Goal: Task Accomplishment & Management: Complete application form

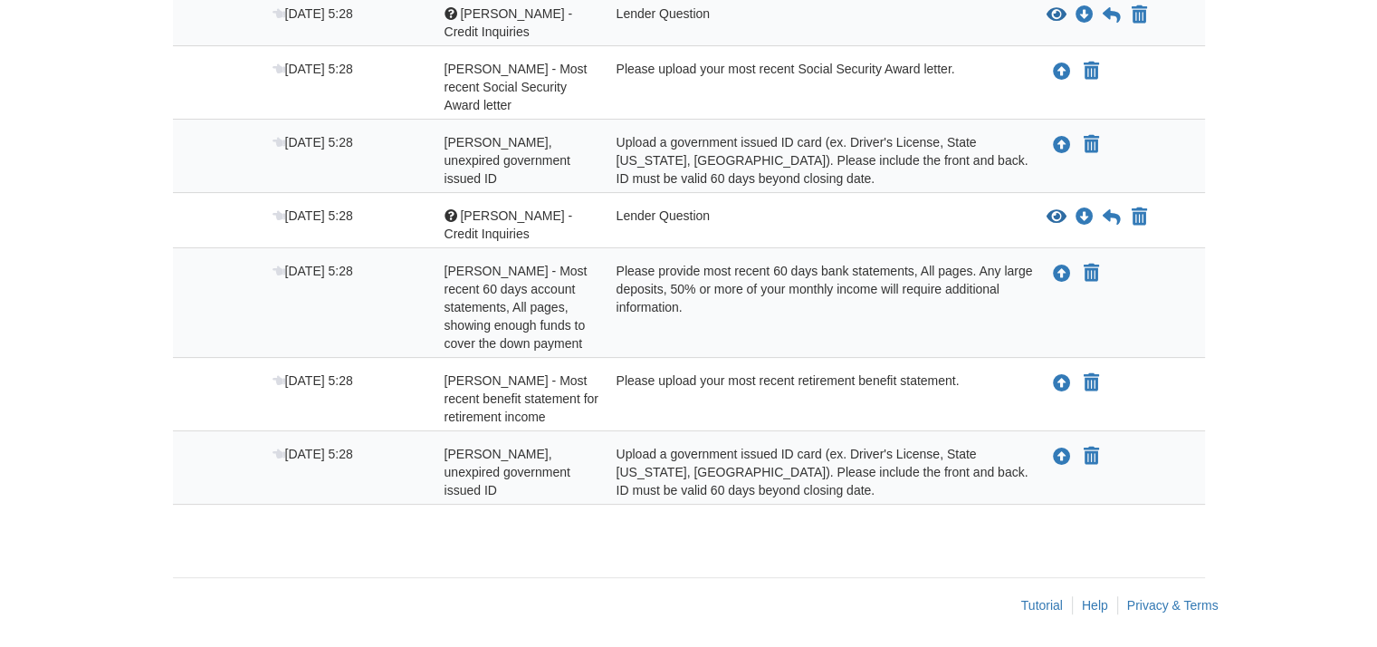
scroll to position [318, 0]
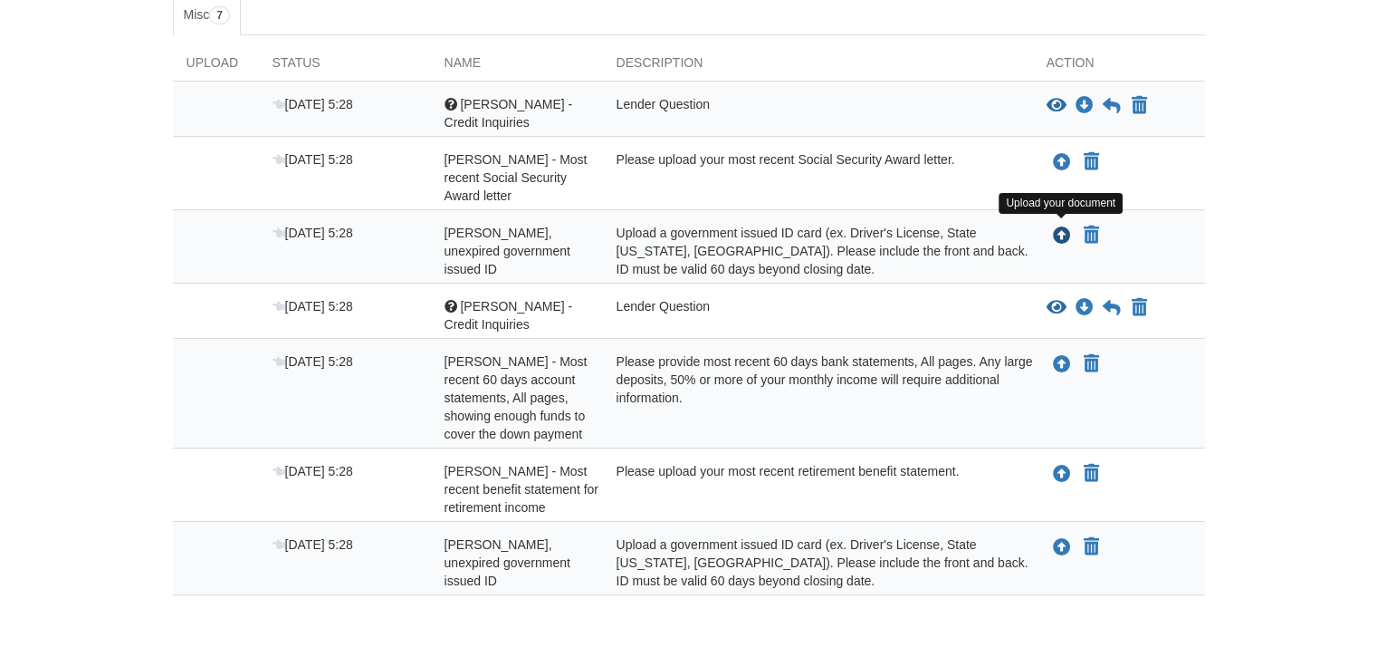
click at [1063, 231] on icon "Upload Fredda Morrison - Valid, unexpired government issued ID" at bounding box center [1062, 236] width 18 height 18
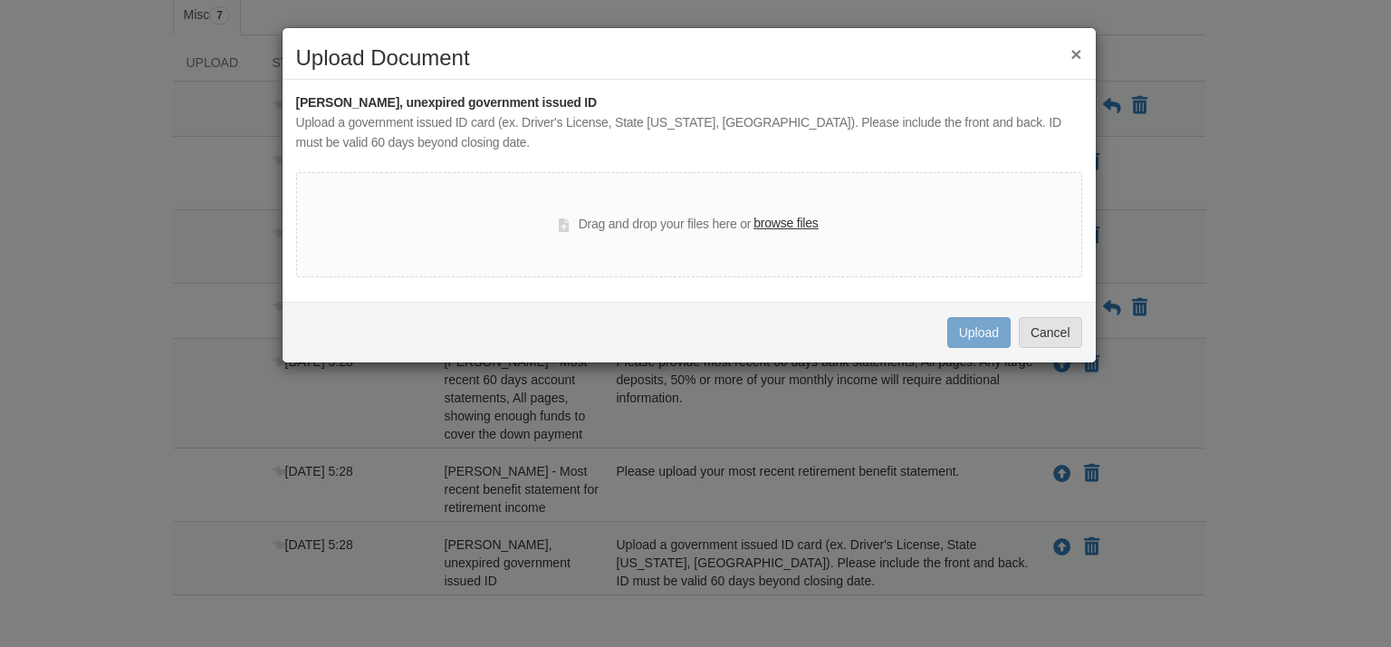
click at [783, 216] on label "browse files" at bounding box center [785, 224] width 64 height 20
click at [0, 0] on input "browse files" at bounding box center [0, 0] width 0 height 0
click at [779, 224] on label "browse files" at bounding box center [785, 224] width 64 height 20
click at [0, 0] on input "browse files" at bounding box center [0, 0] width 0 height 0
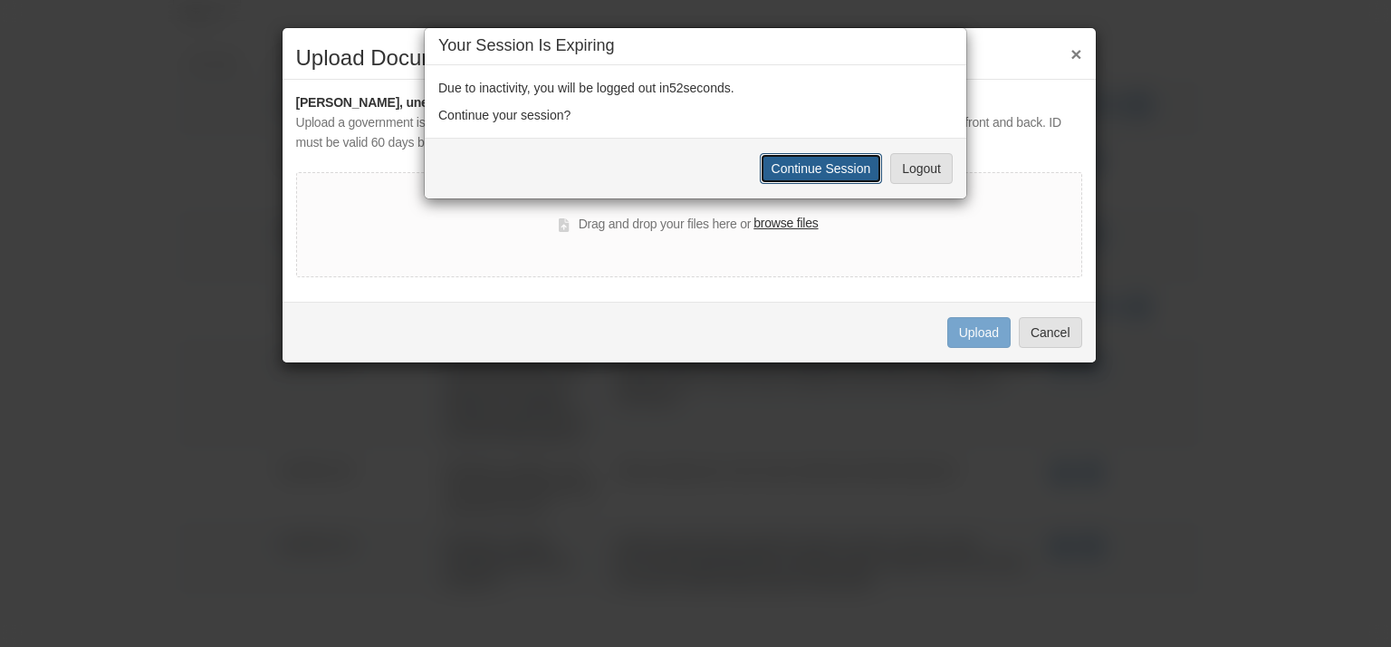
click at [825, 166] on button "Continue Session" at bounding box center [821, 168] width 123 height 31
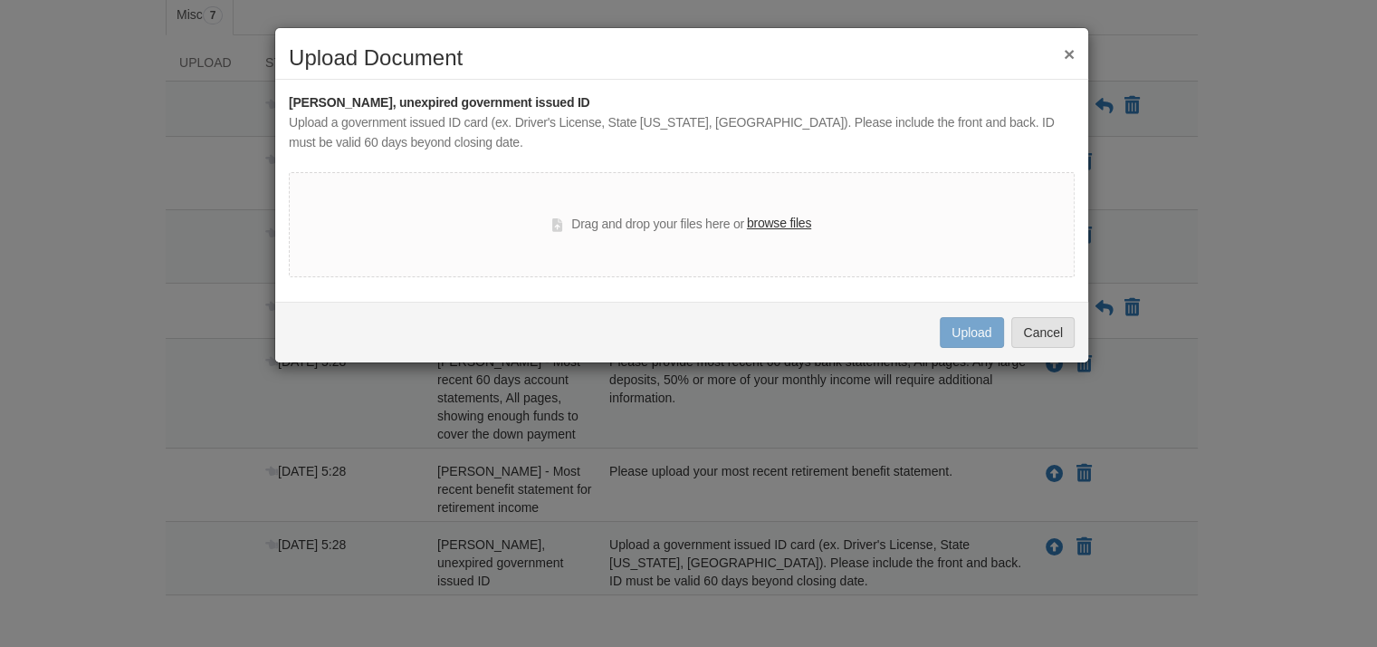
click at [779, 226] on label "browse files" at bounding box center [779, 224] width 64 height 20
click at [0, 0] on input "browse files" at bounding box center [0, 0] width 0 height 0
click at [773, 227] on label "browse files" at bounding box center [779, 224] width 64 height 20
click at [0, 0] on input "browse files" at bounding box center [0, 0] width 0 height 0
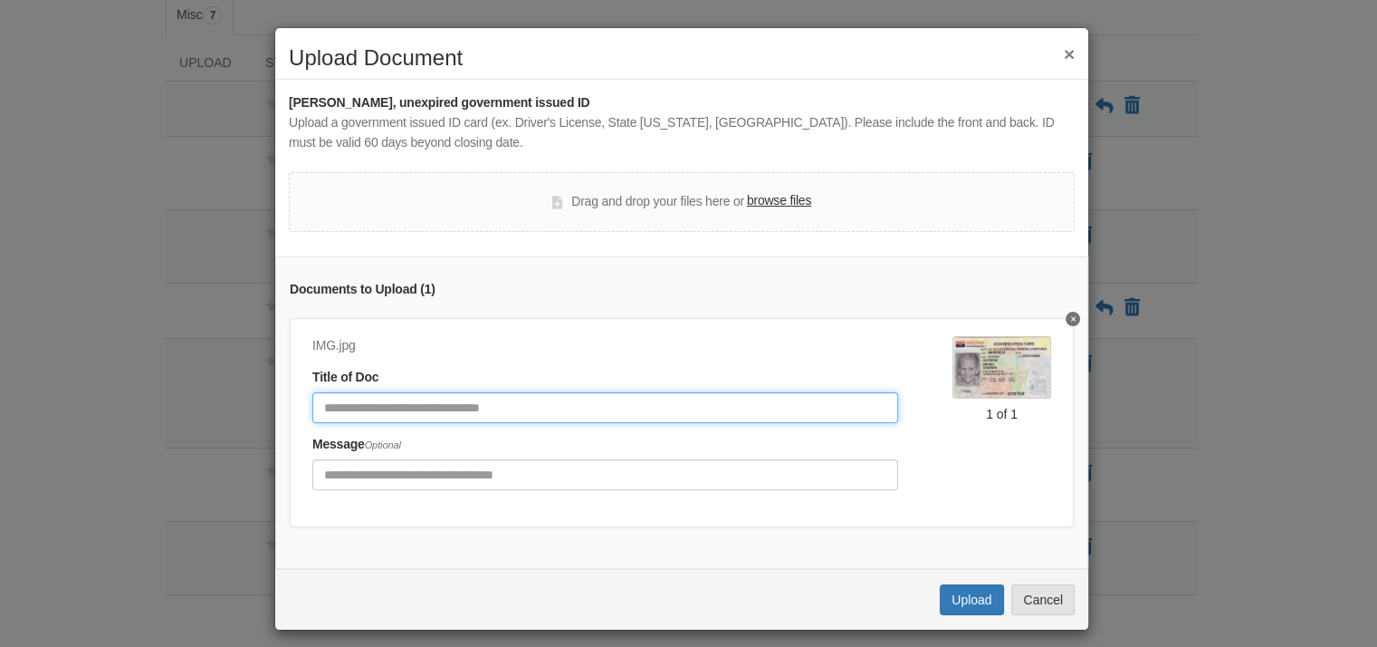
click at [382, 408] on input "Document Title" at bounding box center [605, 407] width 586 height 31
type input "********"
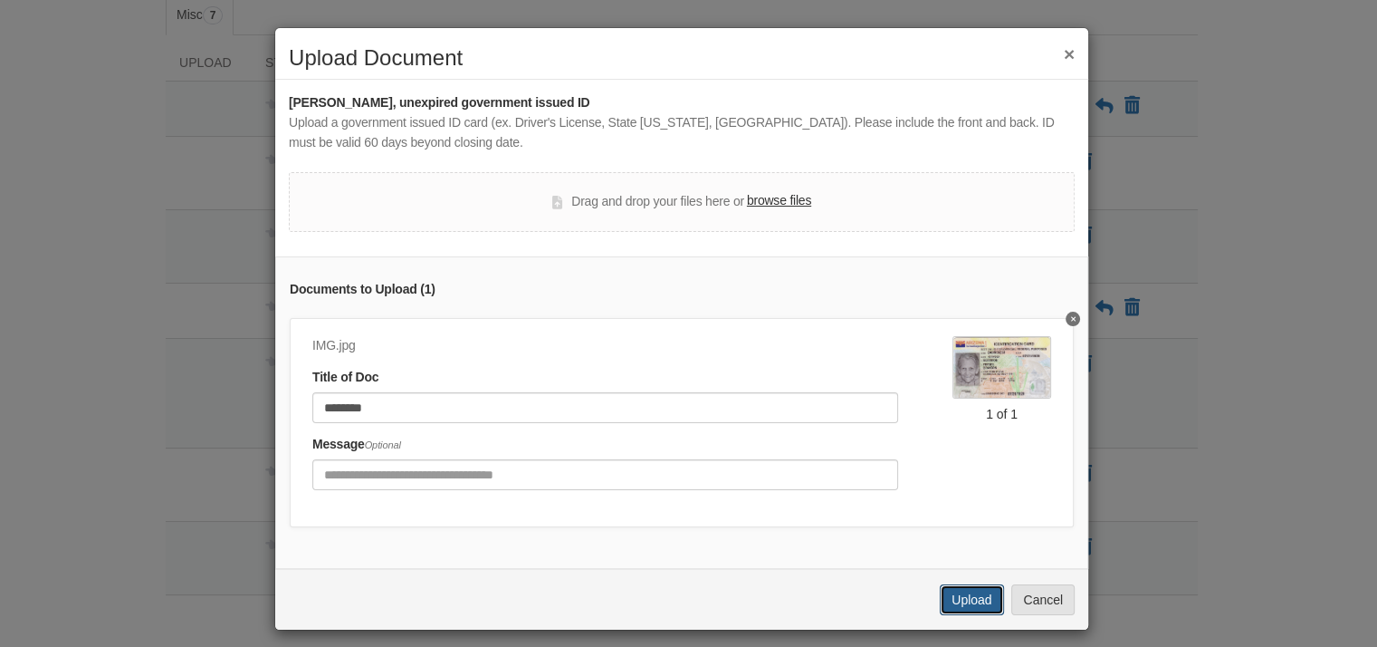
click at [964, 607] on button "Upload" at bounding box center [971, 599] width 63 height 31
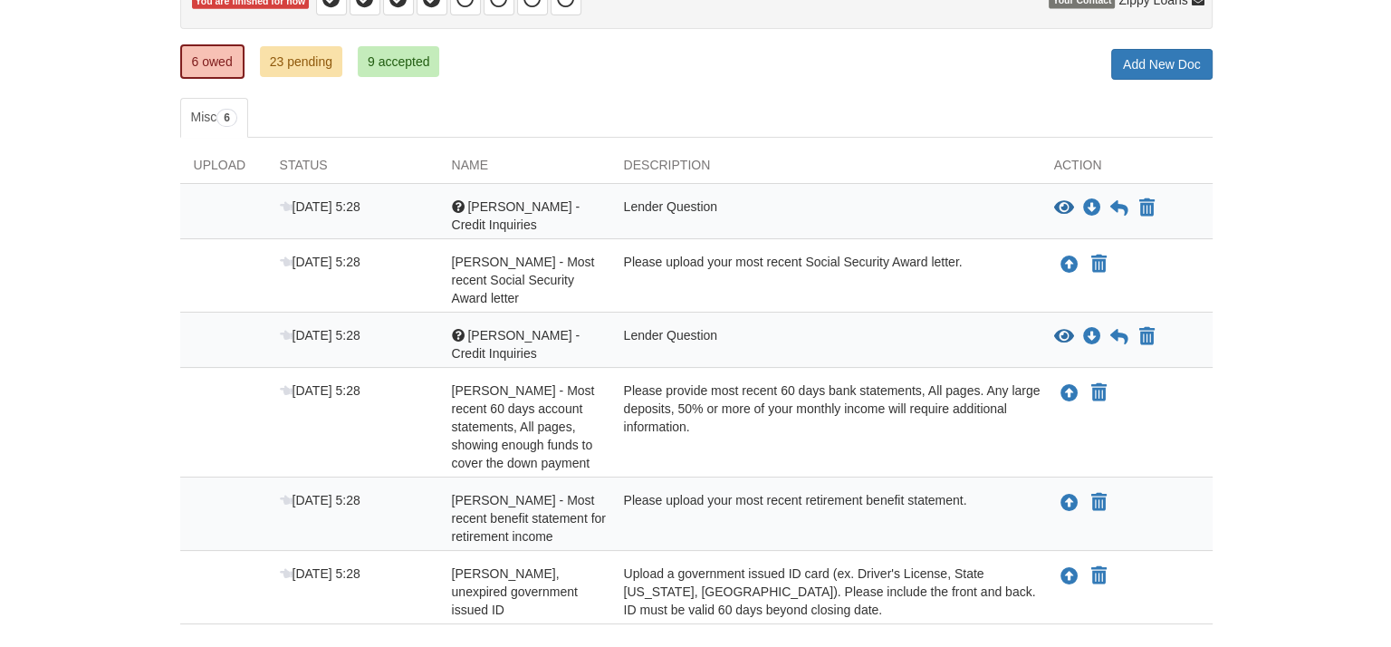
scroll to position [306, 0]
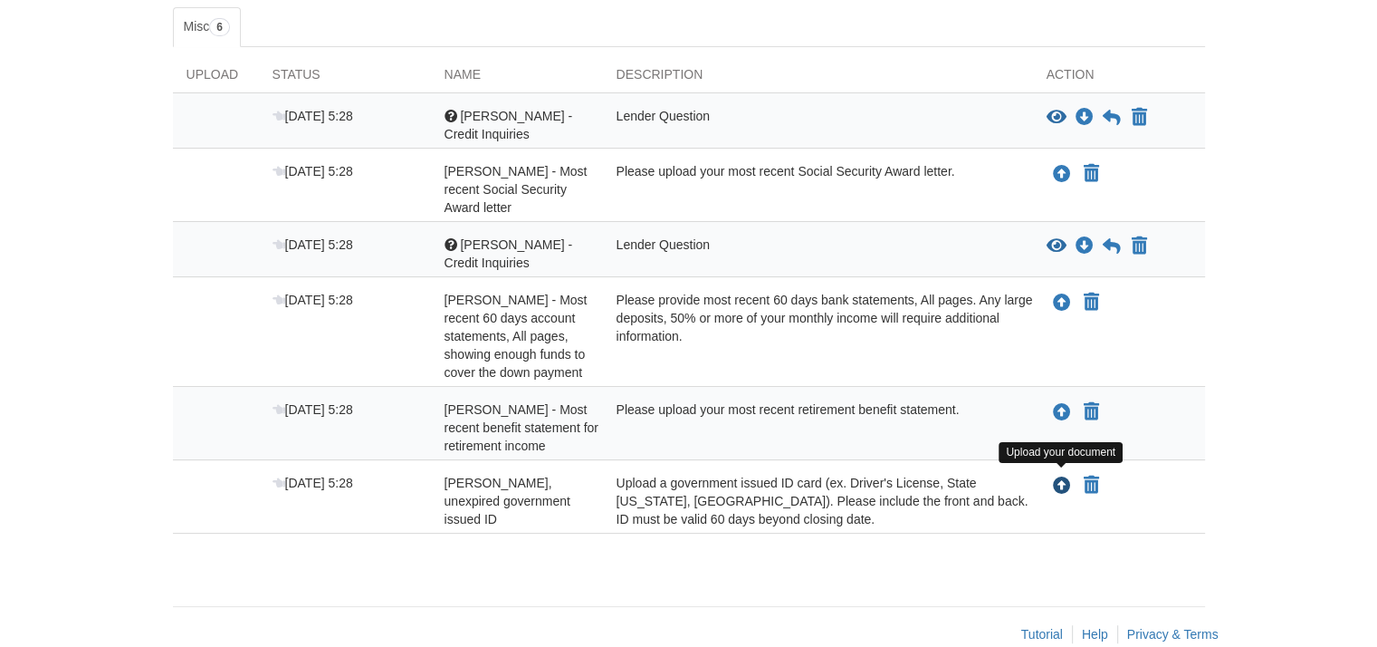
click at [1058, 477] on icon "Upload Susan Morrison - Valid, unexpired government issued ID" at bounding box center [1062, 486] width 18 height 18
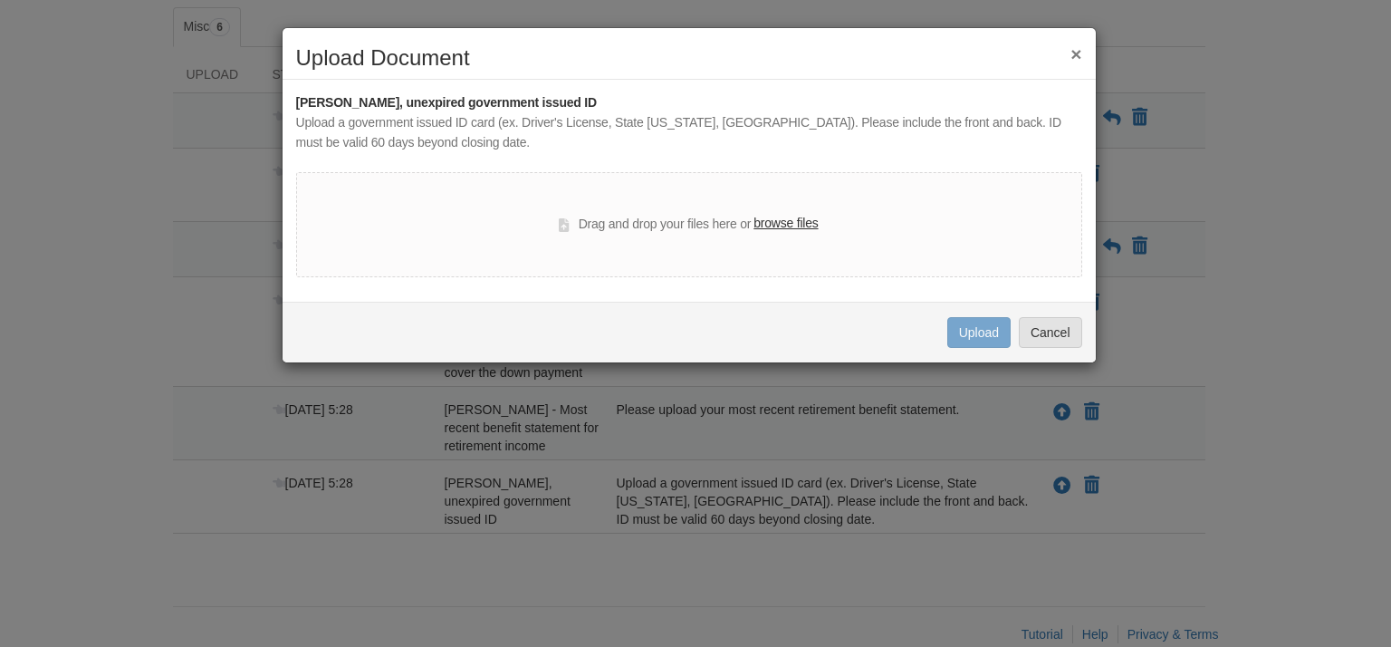
click at [774, 224] on label "browse files" at bounding box center [785, 224] width 64 height 20
click at [0, 0] on input "browse files" at bounding box center [0, 0] width 0 height 0
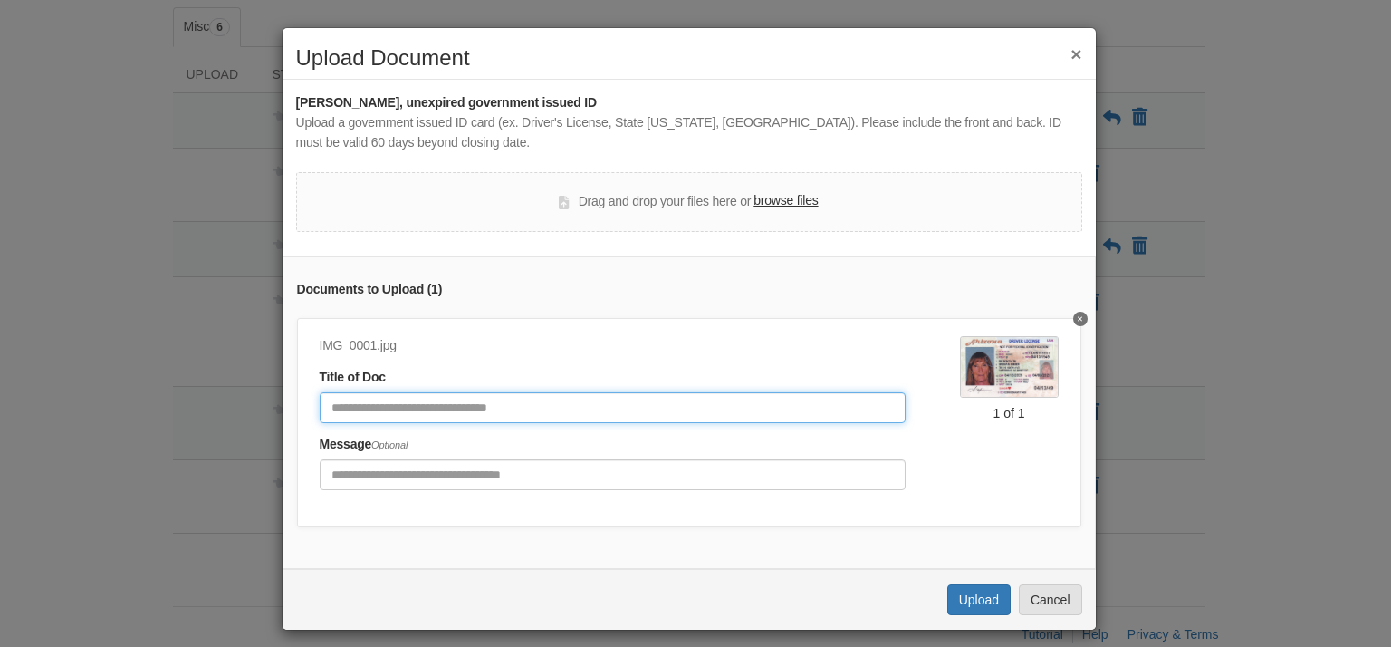
click at [395, 405] on input "Document Title" at bounding box center [613, 407] width 586 height 31
type input "**********"
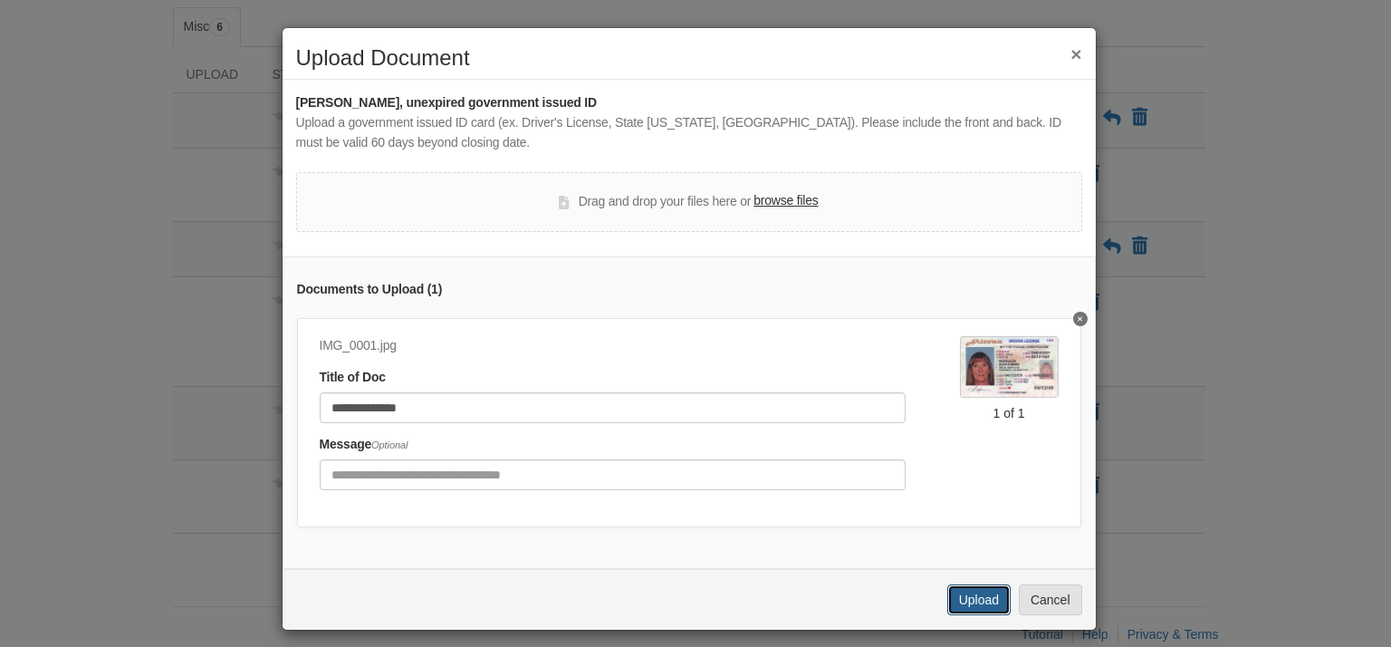
click at [974, 615] on button "Upload" at bounding box center [978, 599] width 63 height 31
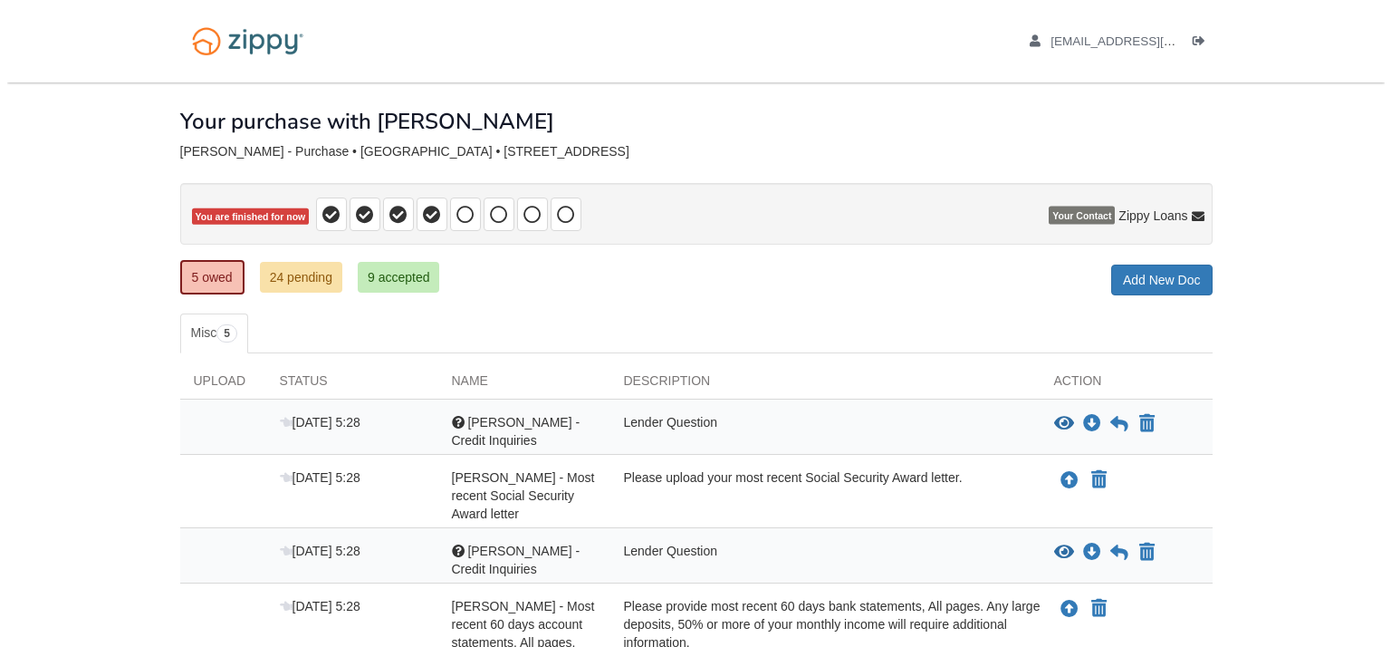
scroll to position [262, 0]
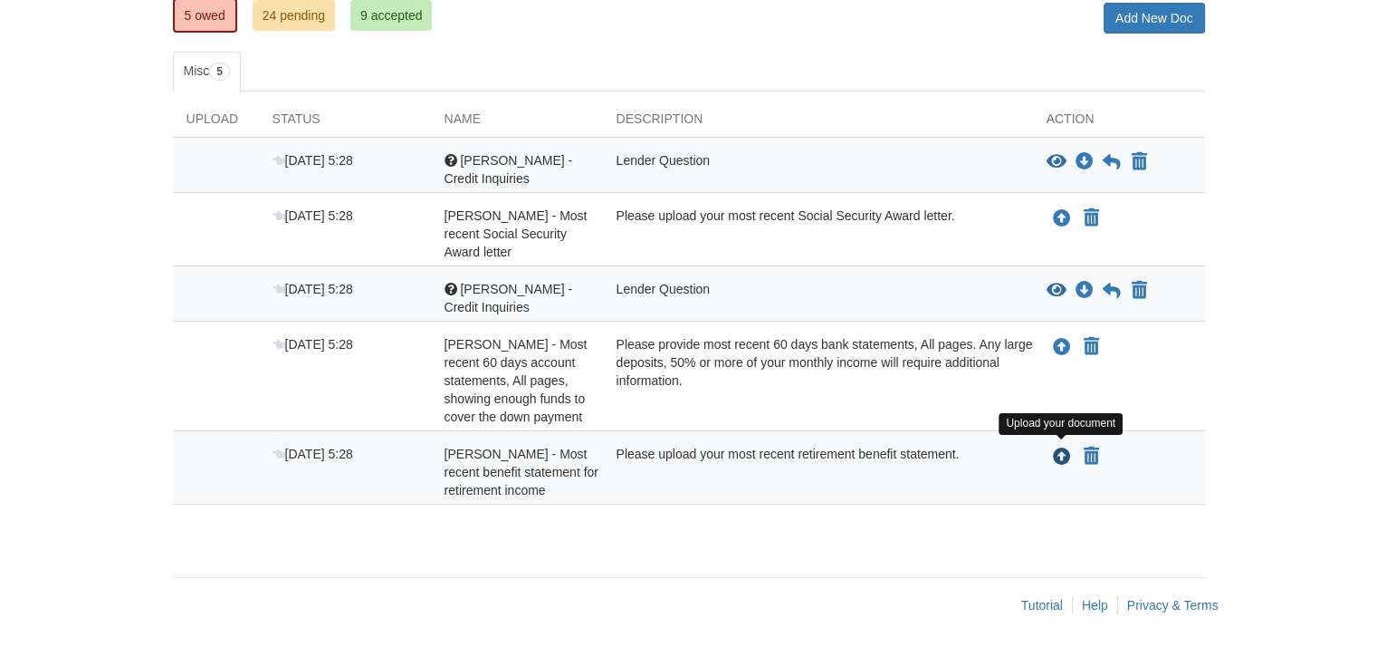
click at [1065, 451] on icon "Upload Susan Morrison - Most recent benefit statement for retirement income" at bounding box center [1062, 457] width 18 height 18
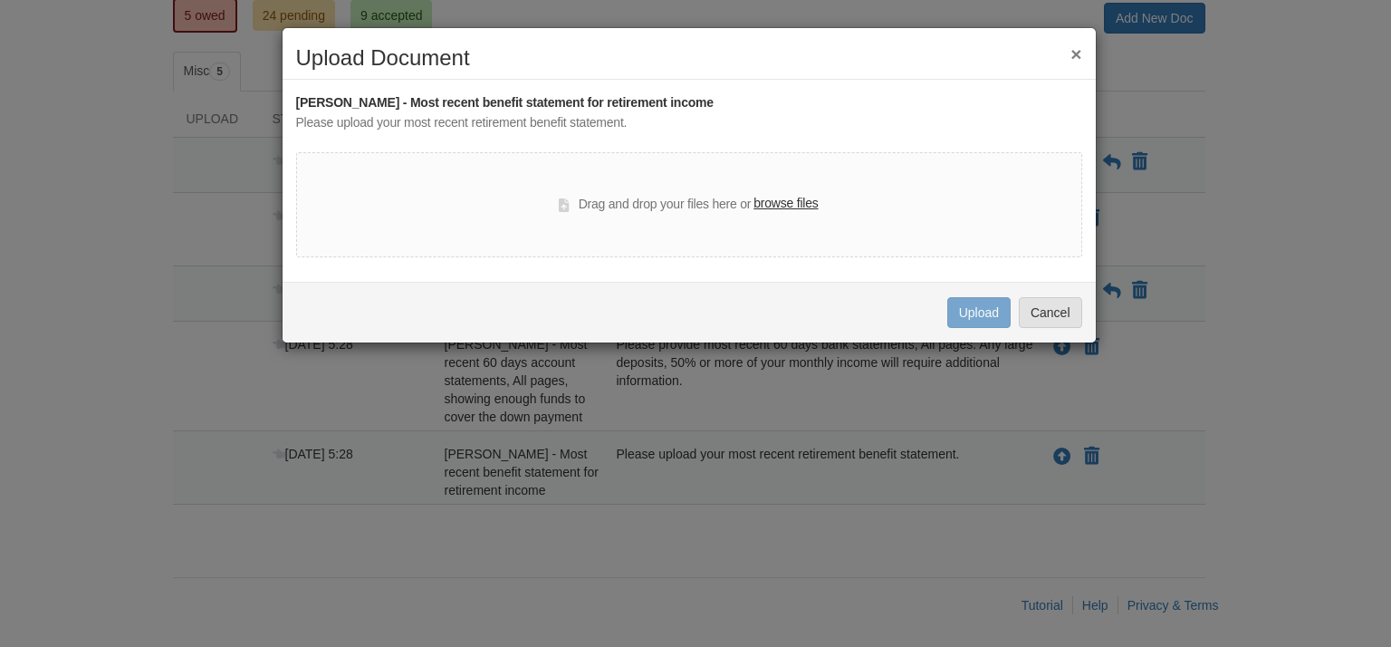
click at [775, 199] on label "browse files" at bounding box center [785, 204] width 64 height 20
click at [0, 0] on input "browse files" at bounding box center [0, 0] width 0 height 0
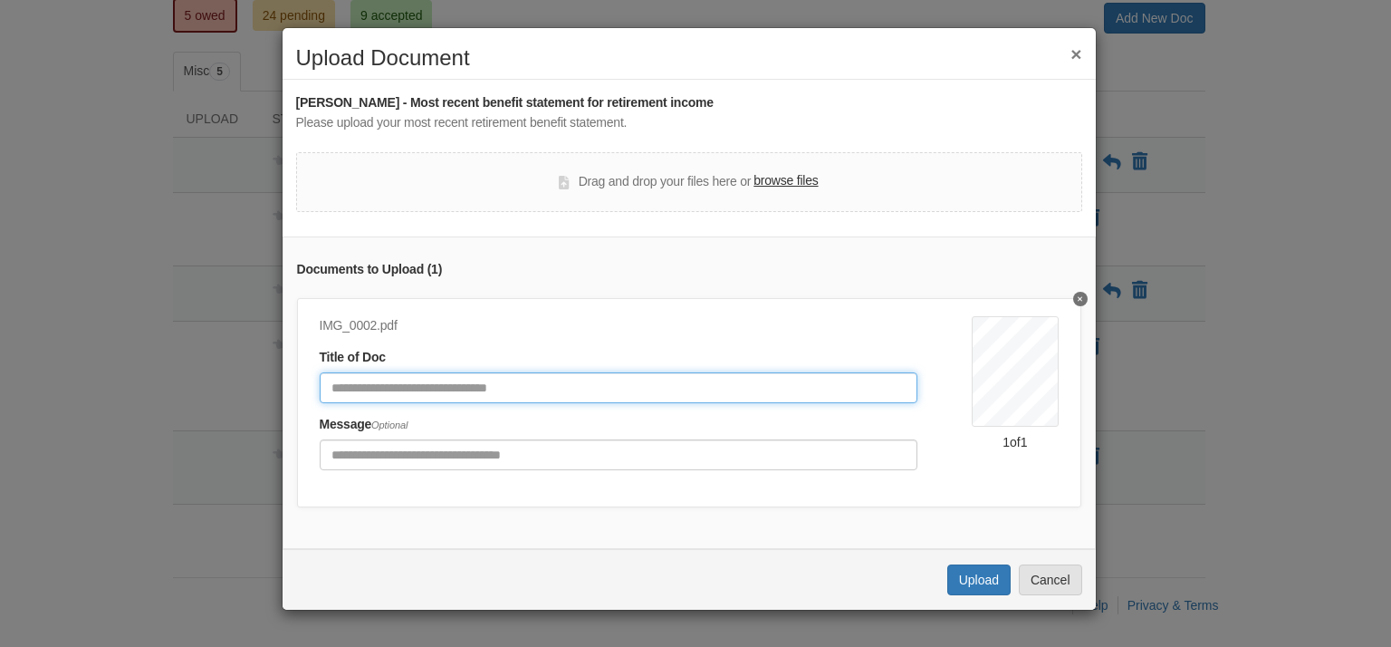
click at [411, 390] on input "Document Title" at bounding box center [619, 387] width 599 height 31
type input "******"
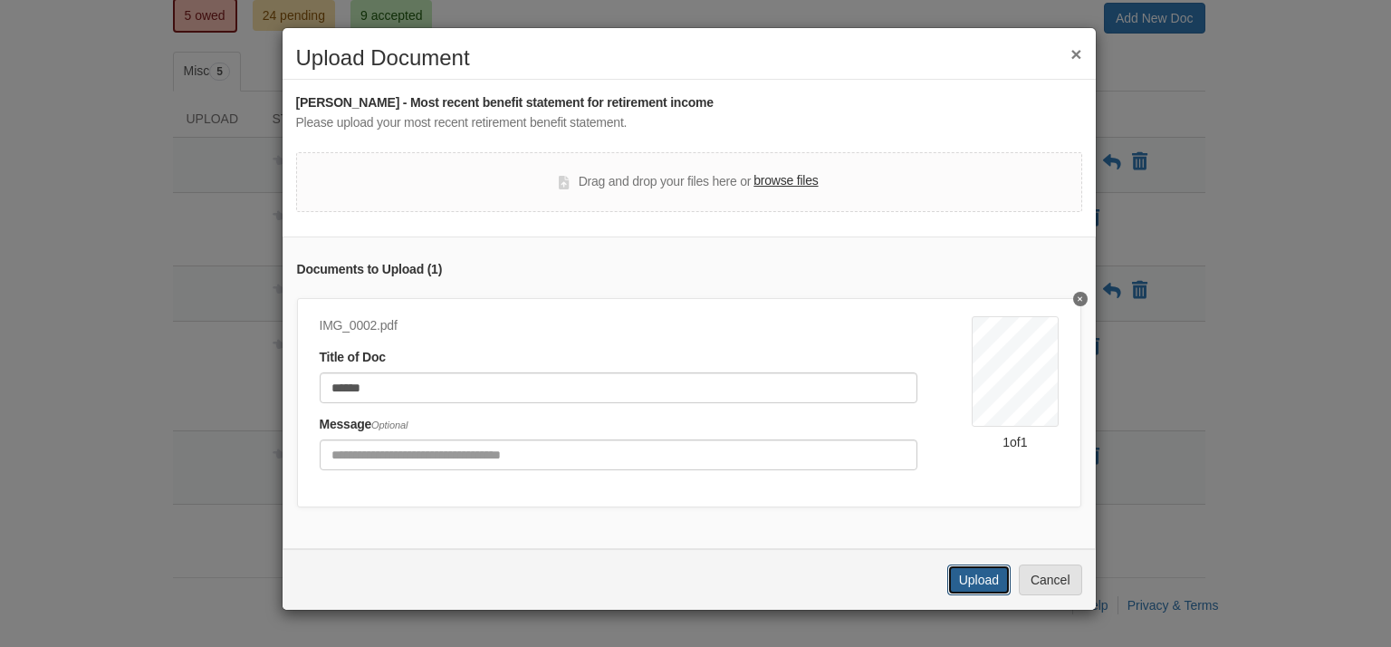
click at [986, 595] on button "Upload" at bounding box center [978, 579] width 63 height 31
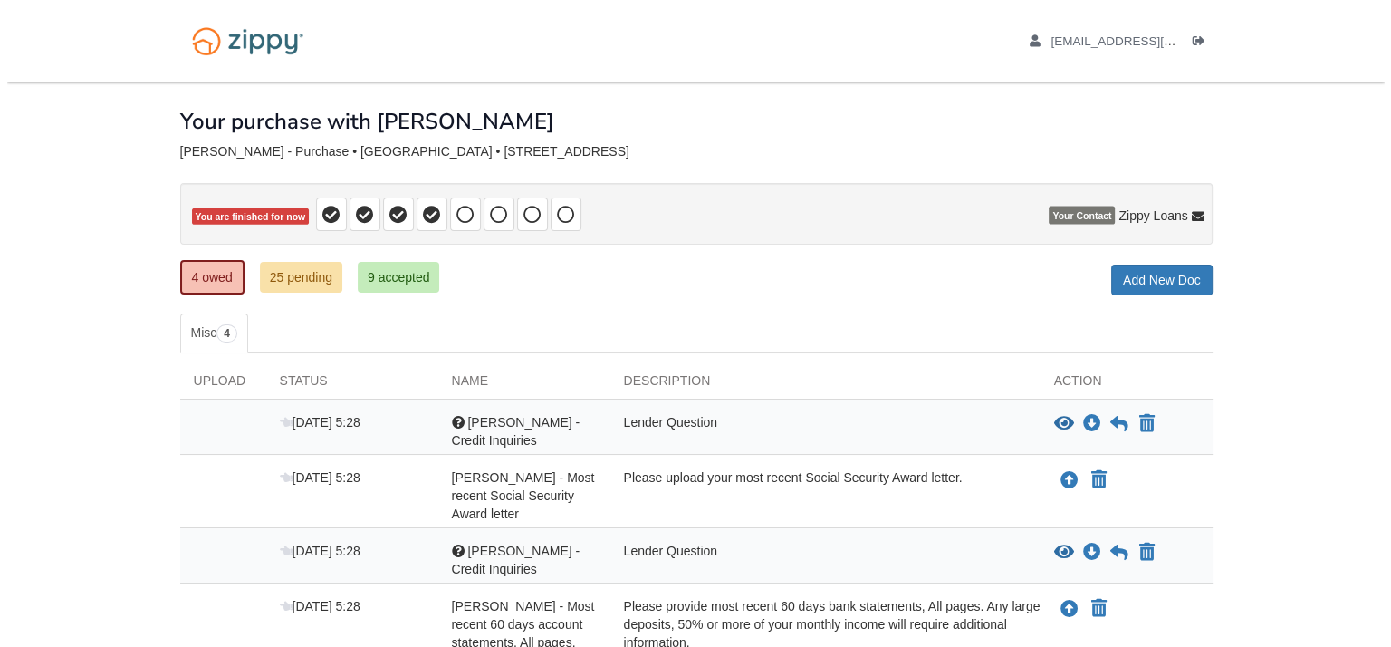
scroll to position [188, 0]
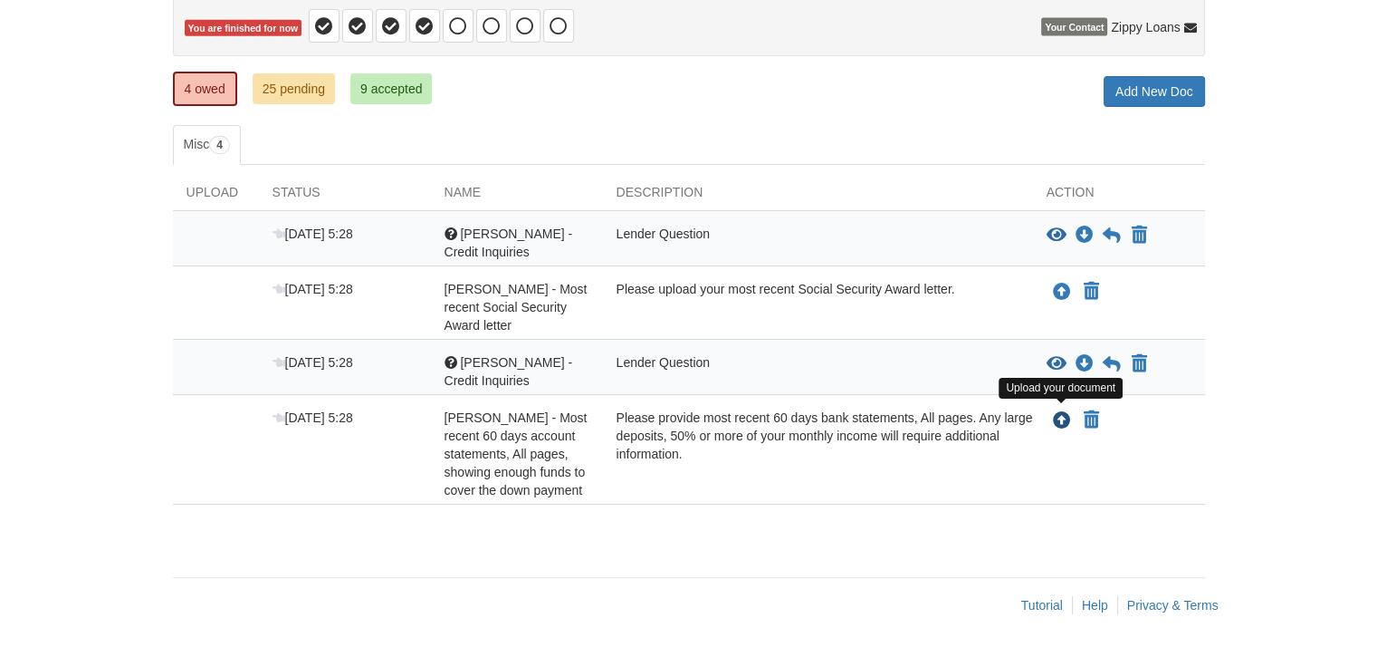
click at [1063, 417] on icon "Upload Susan Morrison - Most recent 60 days account statements, All pages, show…" at bounding box center [1062, 421] width 18 height 18
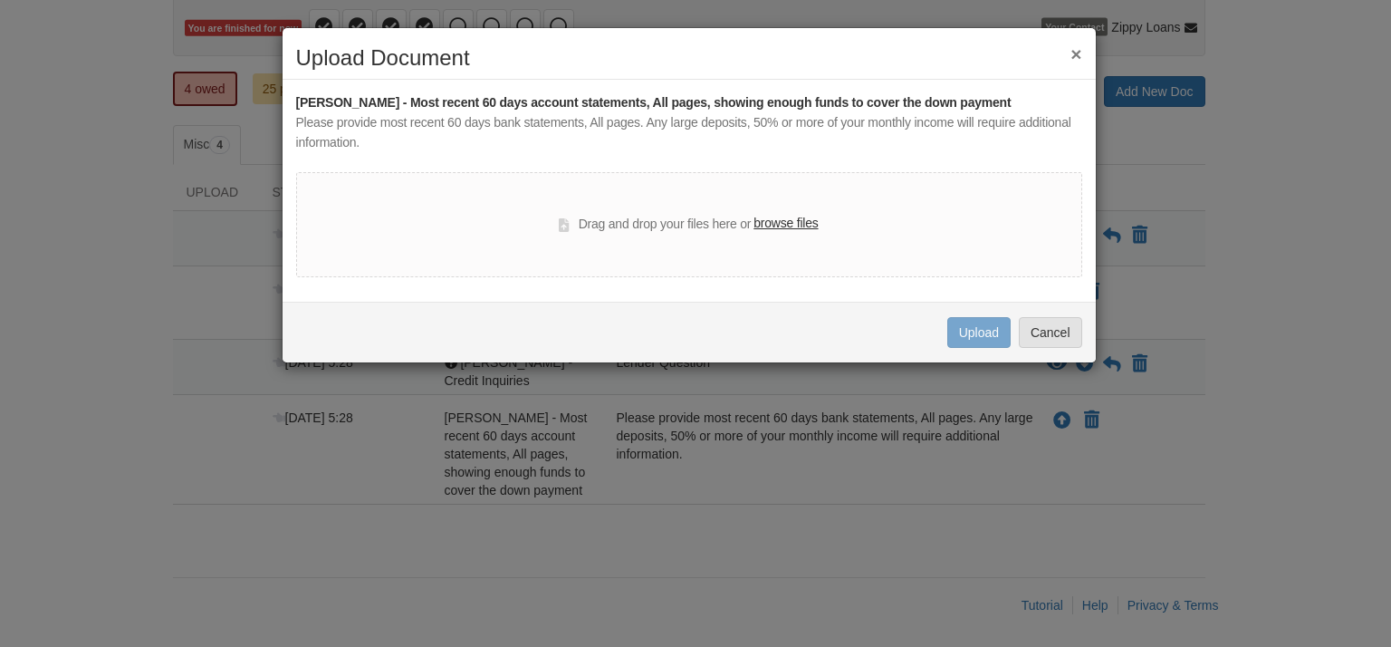
click at [797, 225] on label "browse files" at bounding box center [785, 224] width 64 height 20
click at [0, 0] on input "browse files" at bounding box center [0, 0] width 0 height 0
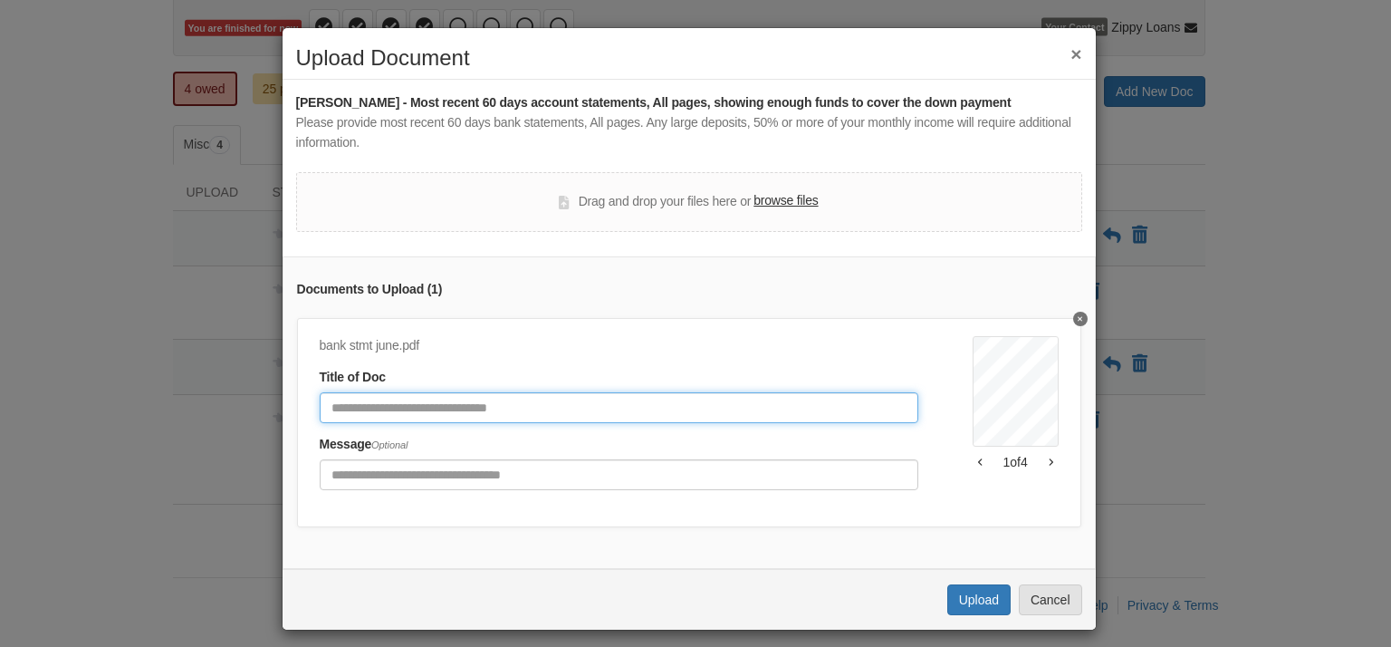
click at [420, 406] on input "Document Title" at bounding box center [619, 407] width 599 height 31
type input "**********"
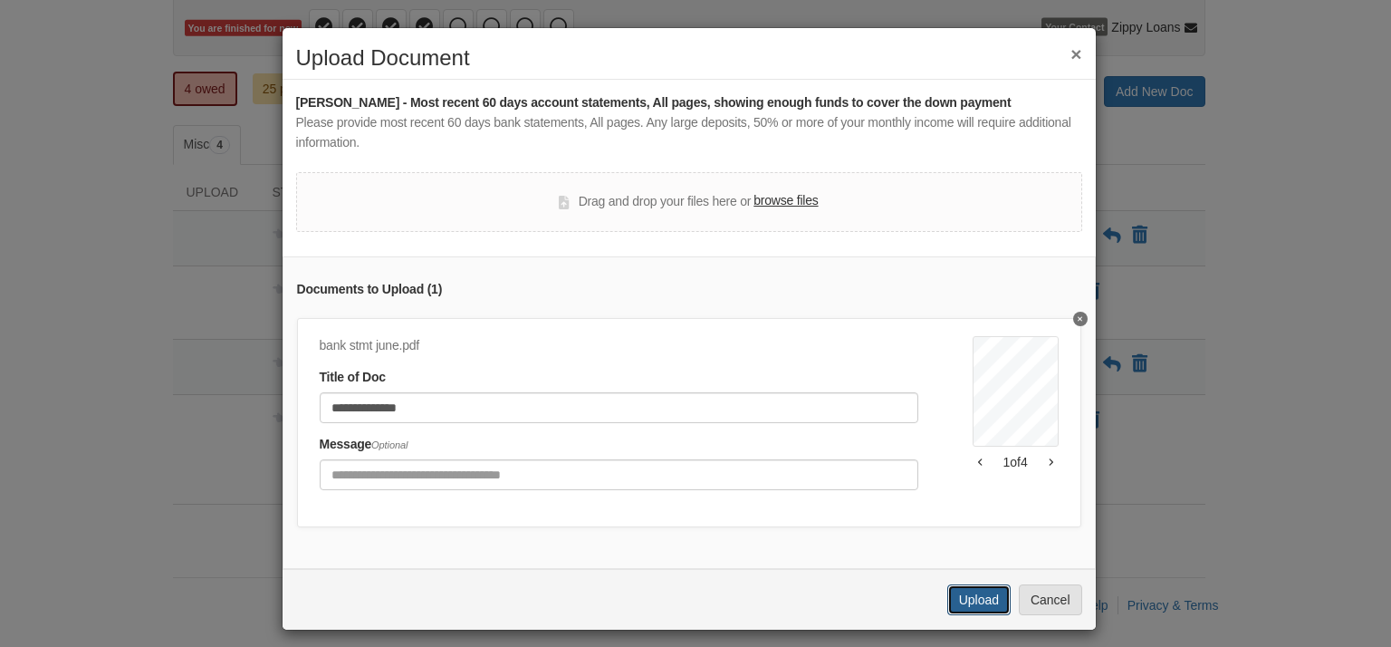
click at [961, 609] on button "Upload" at bounding box center [978, 599] width 63 height 31
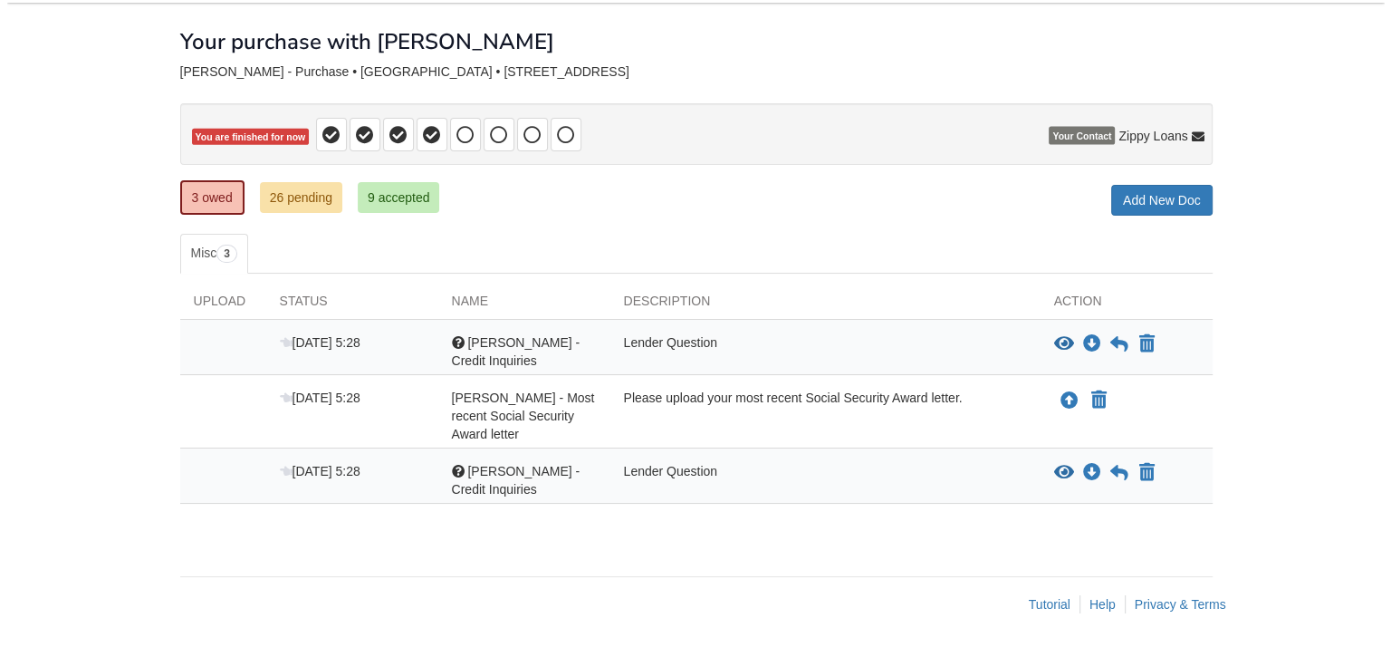
scroll to position [80, 0]
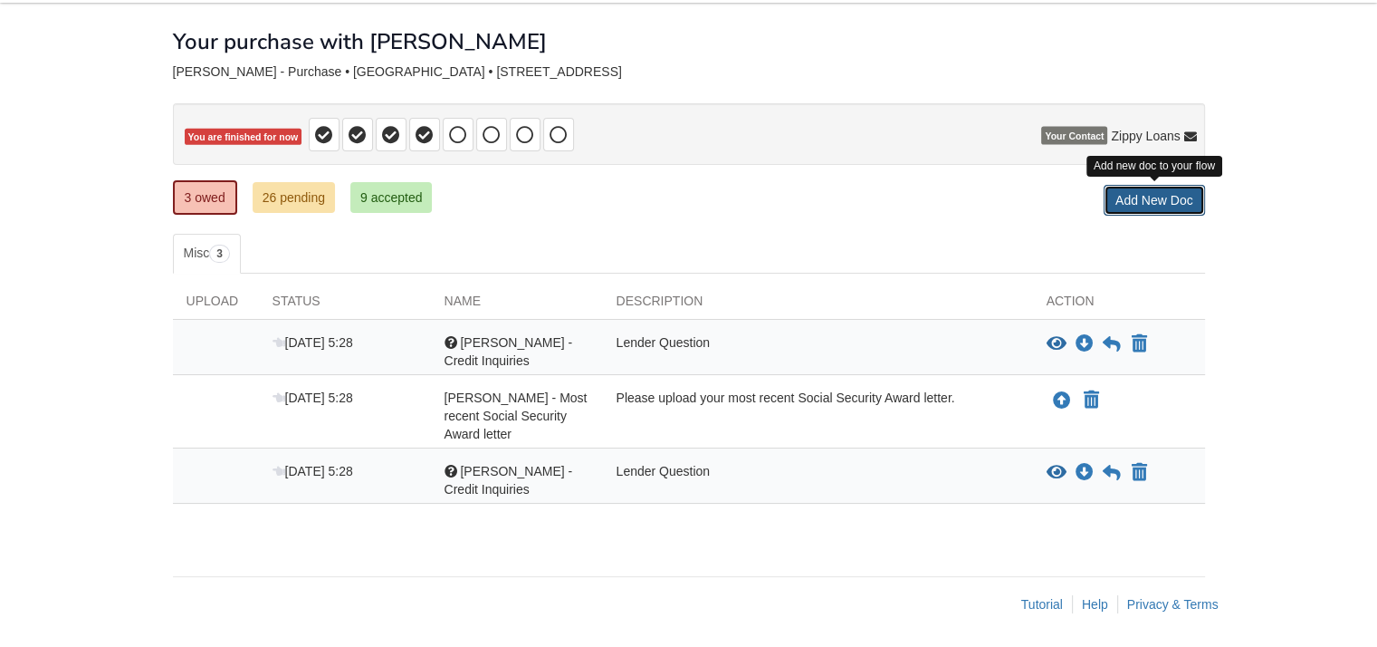
click at [1157, 198] on link "Add New Doc" at bounding box center [1154, 200] width 101 height 31
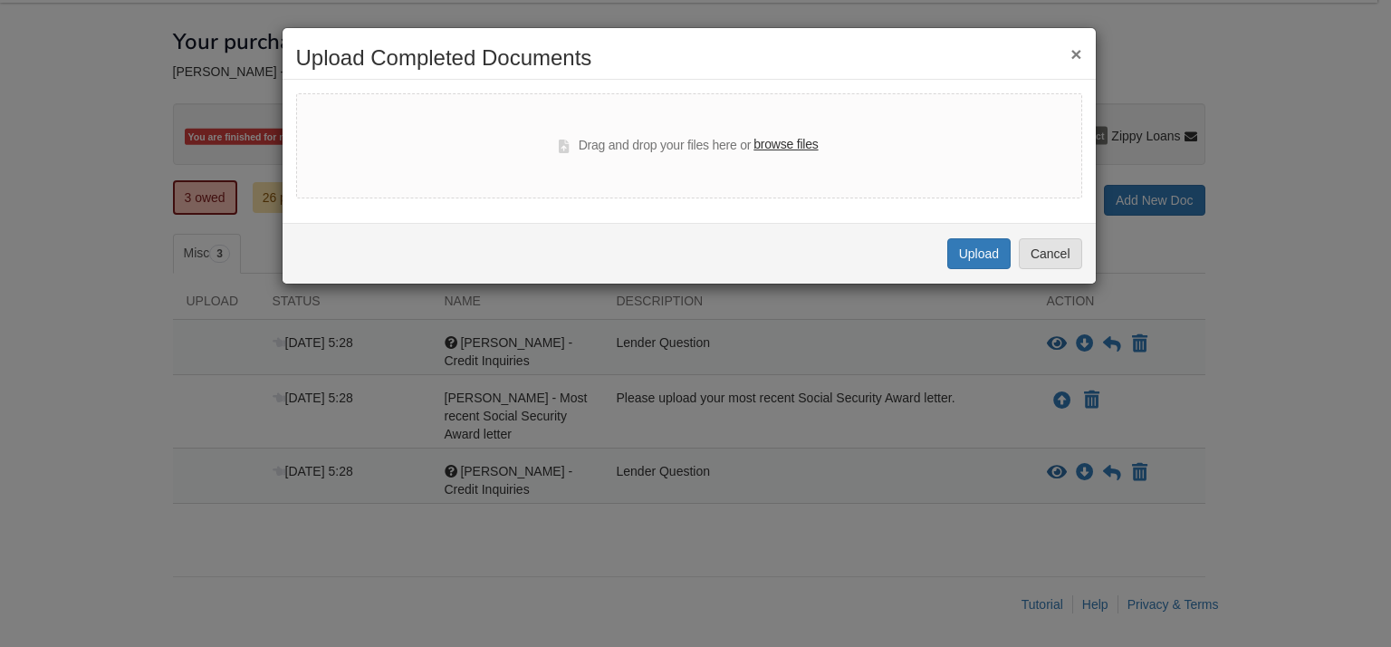
click at [793, 138] on label "browse files" at bounding box center [785, 145] width 64 height 20
click at [0, 0] on input "browse files" at bounding box center [0, 0] width 0 height 0
select select "****"
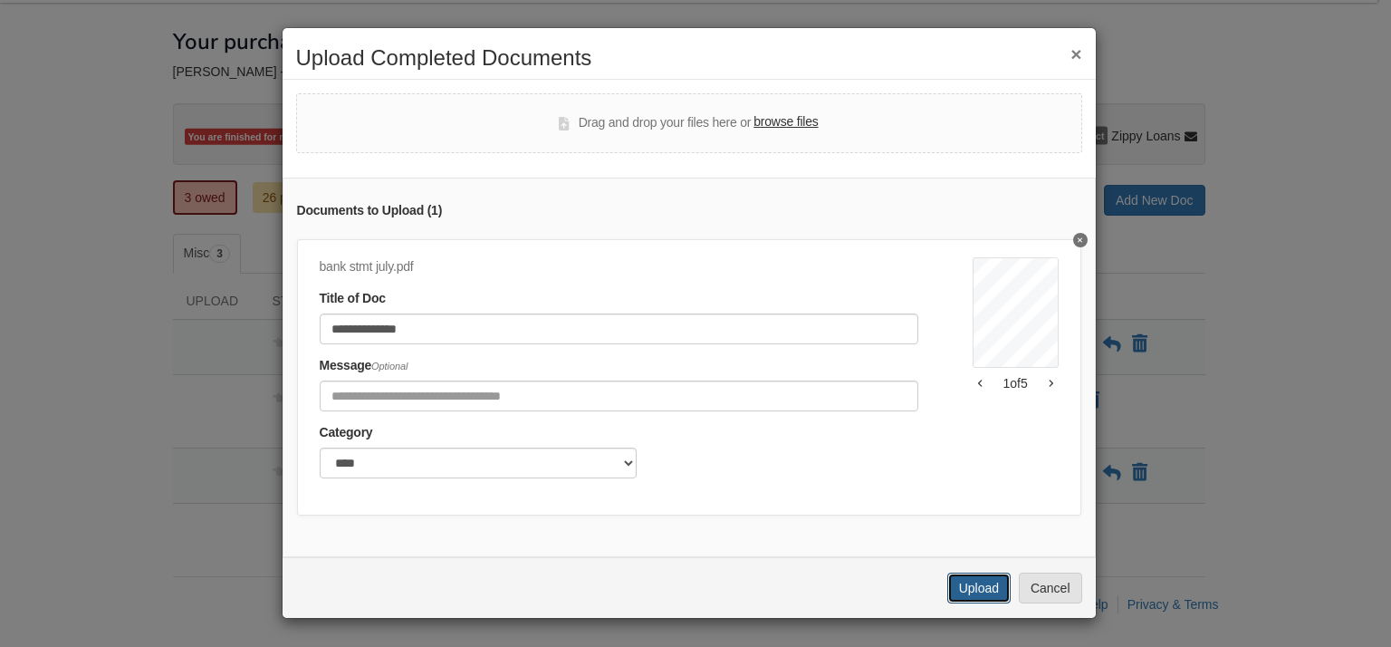
click at [973, 600] on button "Upload" at bounding box center [978, 587] width 63 height 31
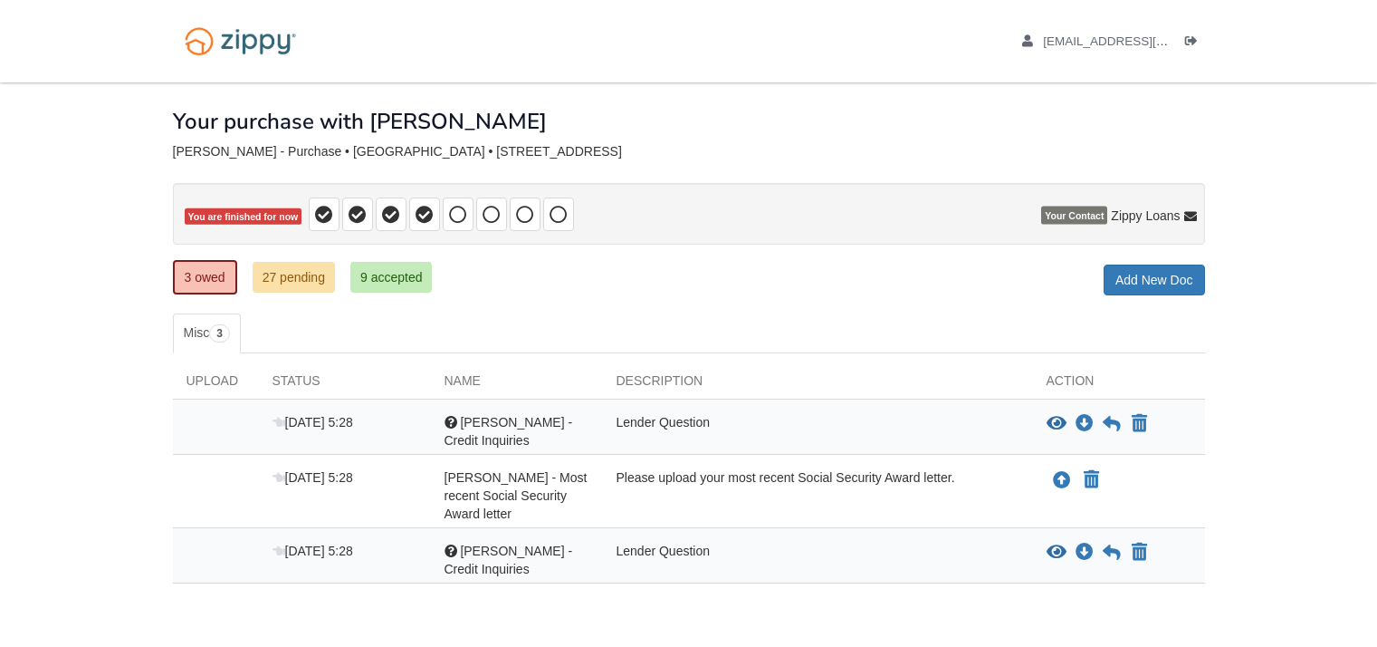
scroll to position [80, 0]
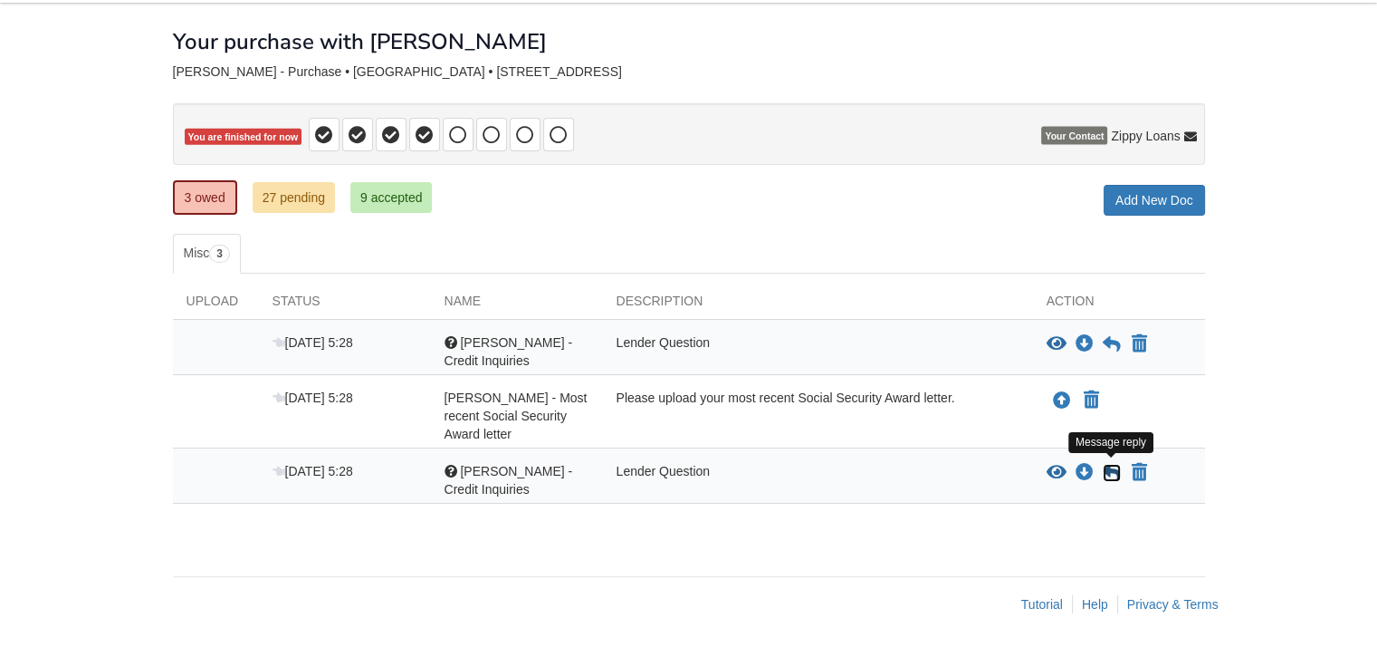
click at [1115, 468] on icon at bounding box center [1112, 473] width 18 height 18
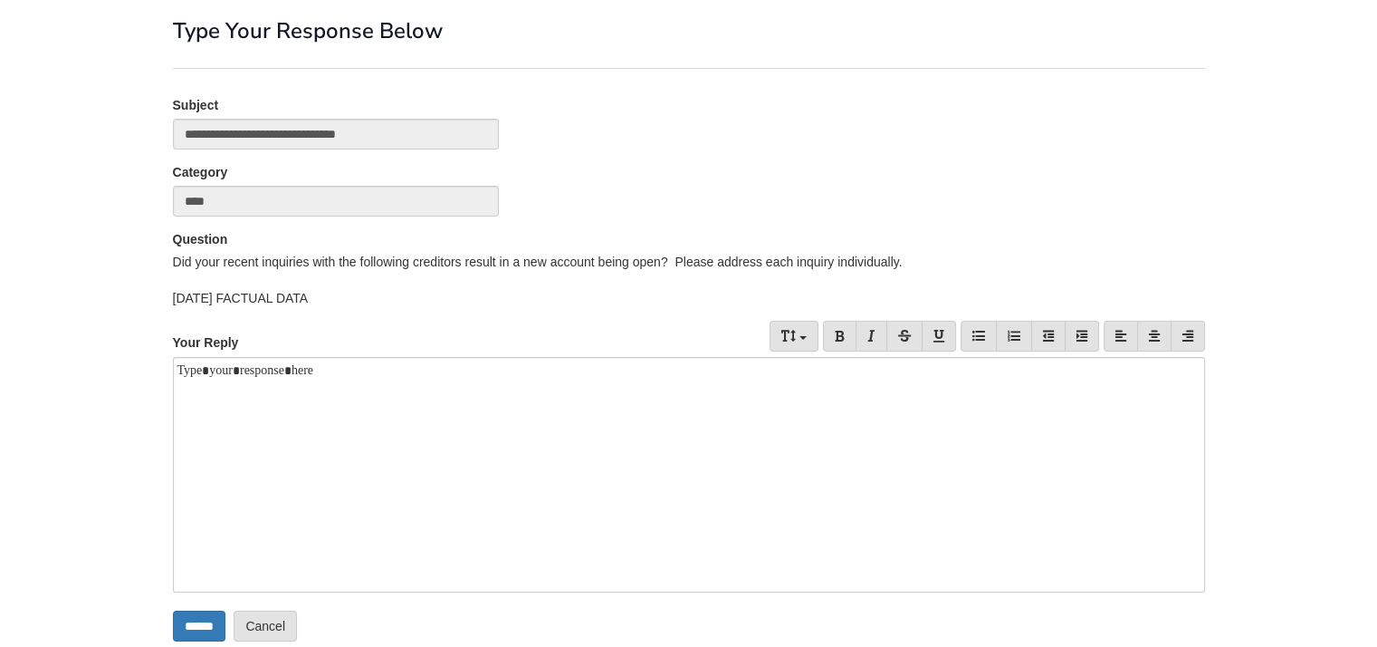
scroll to position [181, 0]
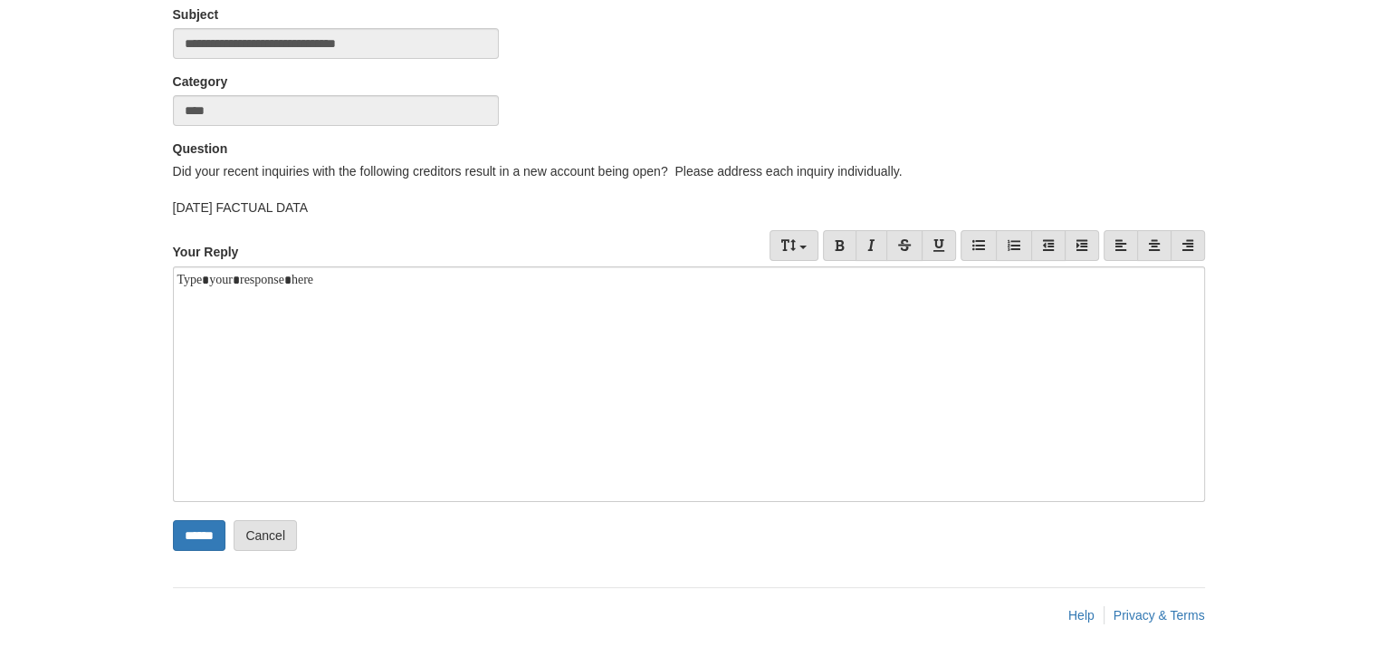
click at [341, 256] on div "Your Reply" at bounding box center [335, 247] width 353 height 35
click at [341, 278] on div at bounding box center [689, 383] width 1032 height 235
click at [208, 540] on input "******" at bounding box center [199, 535] width 53 height 31
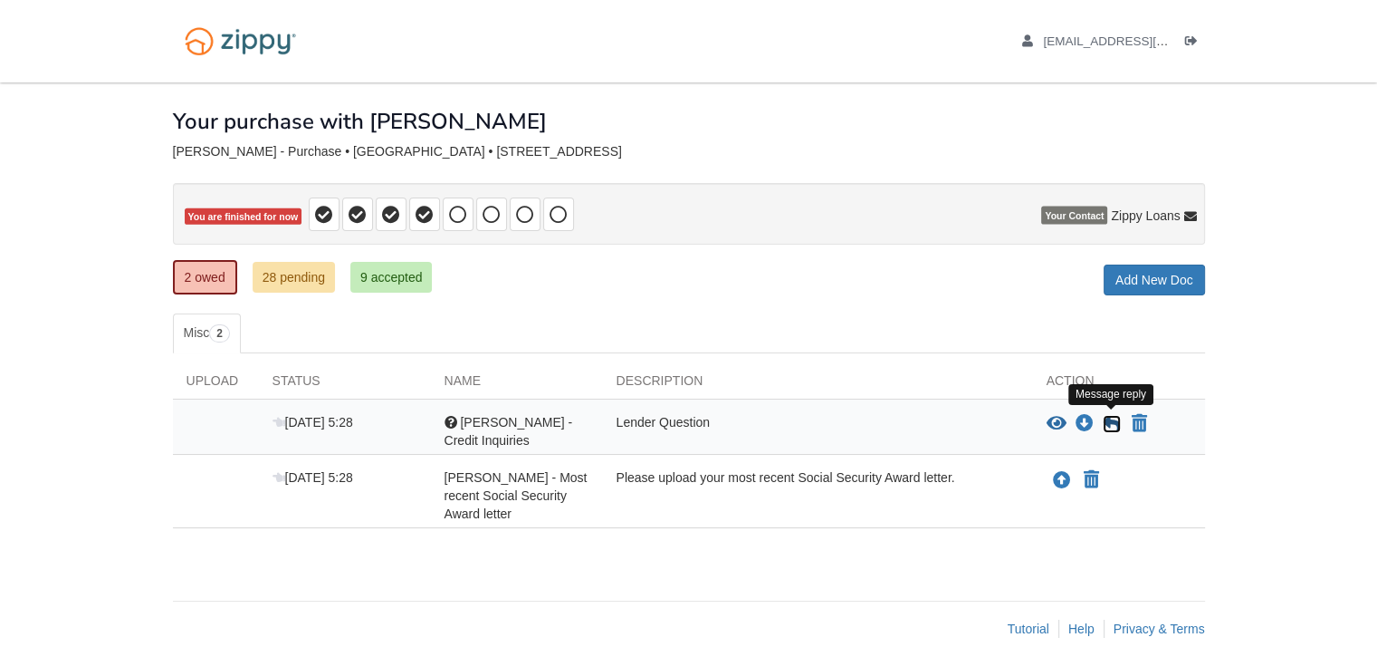
click at [1111, 415] on icon at bounding box center [1112, 424] width 18 height 18
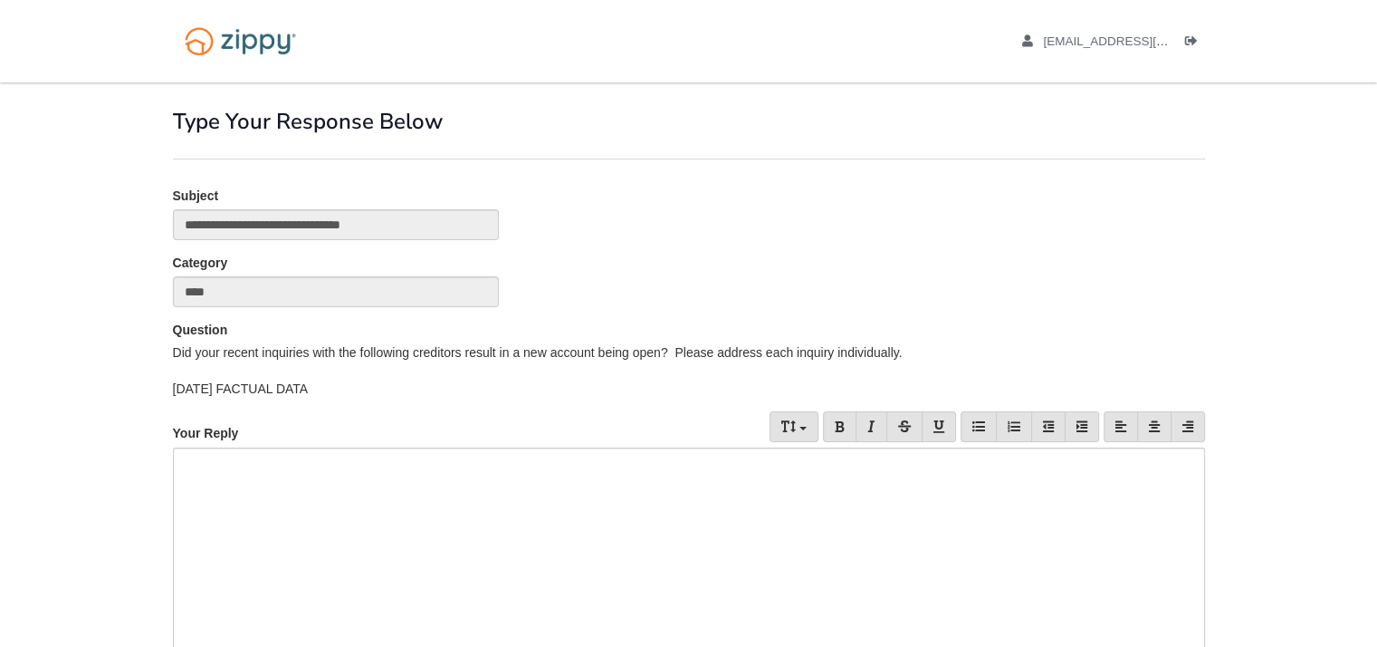
click at [335, 459] on div at bounding box center [689, 564] width 1032 height 235
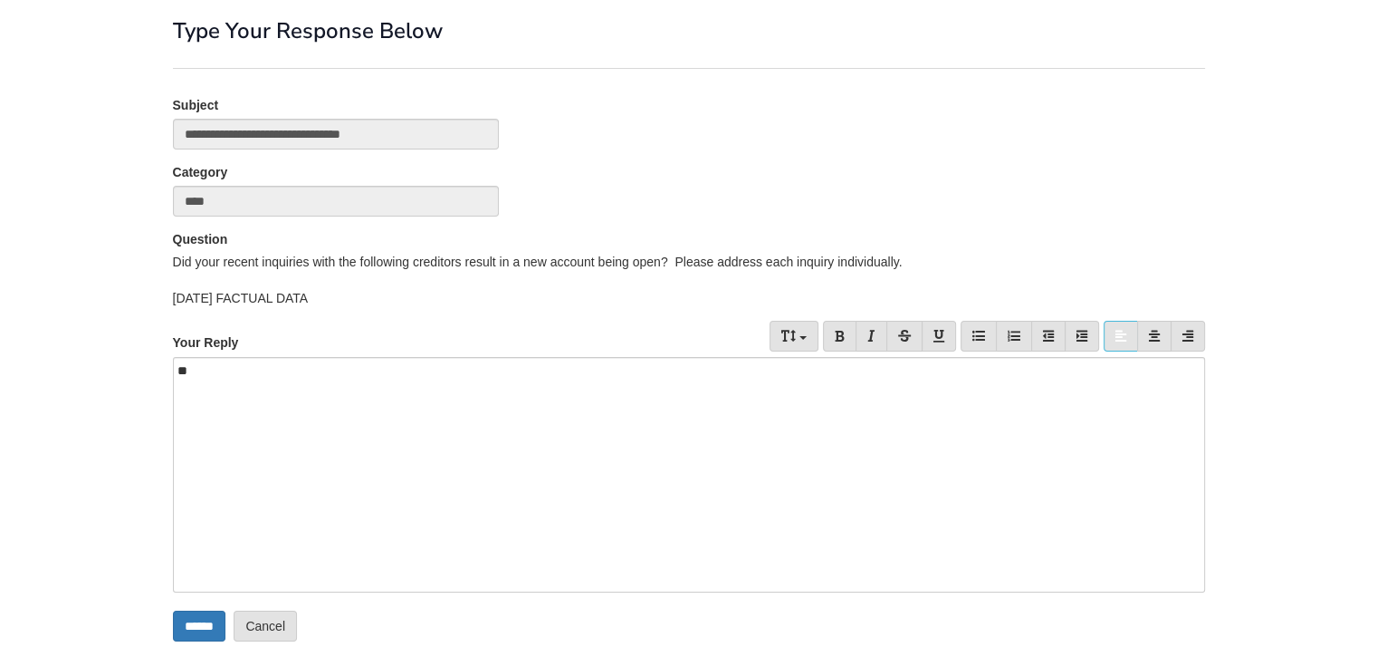
scroll to position [181, 0]
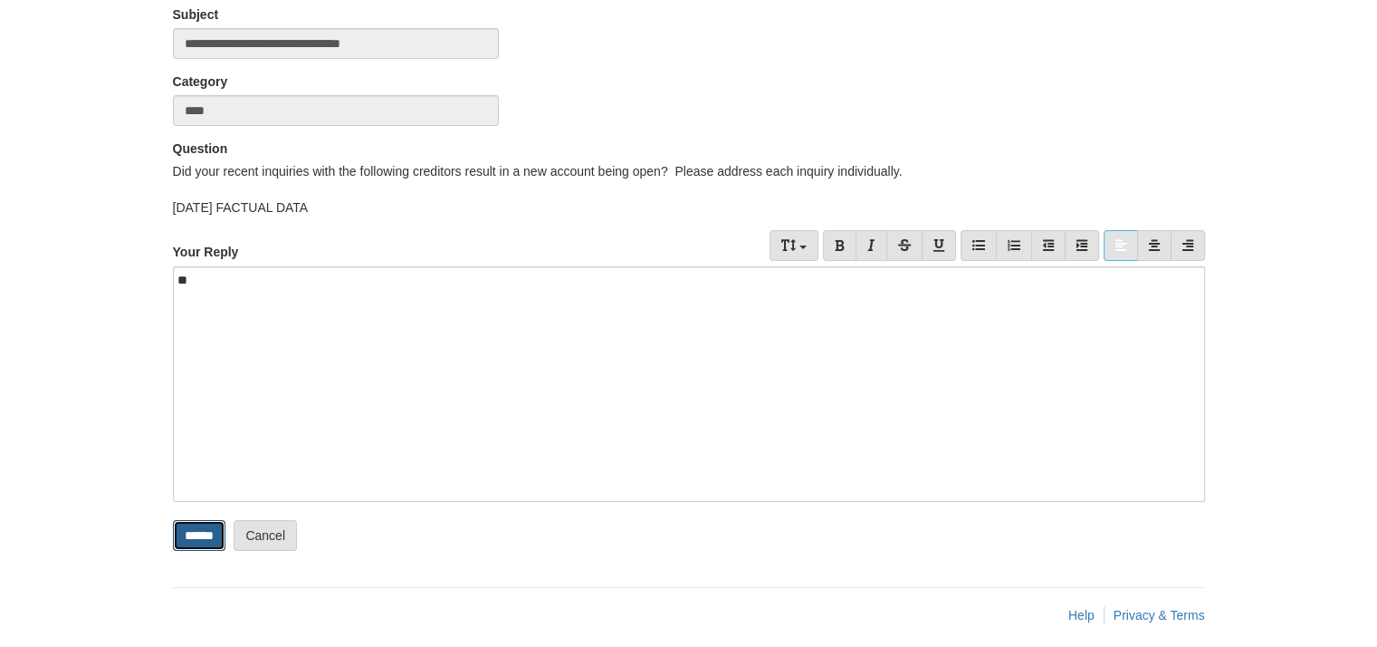
click at [206, 534] on input "******" at bounding box center [199, 535] width 53 height 31
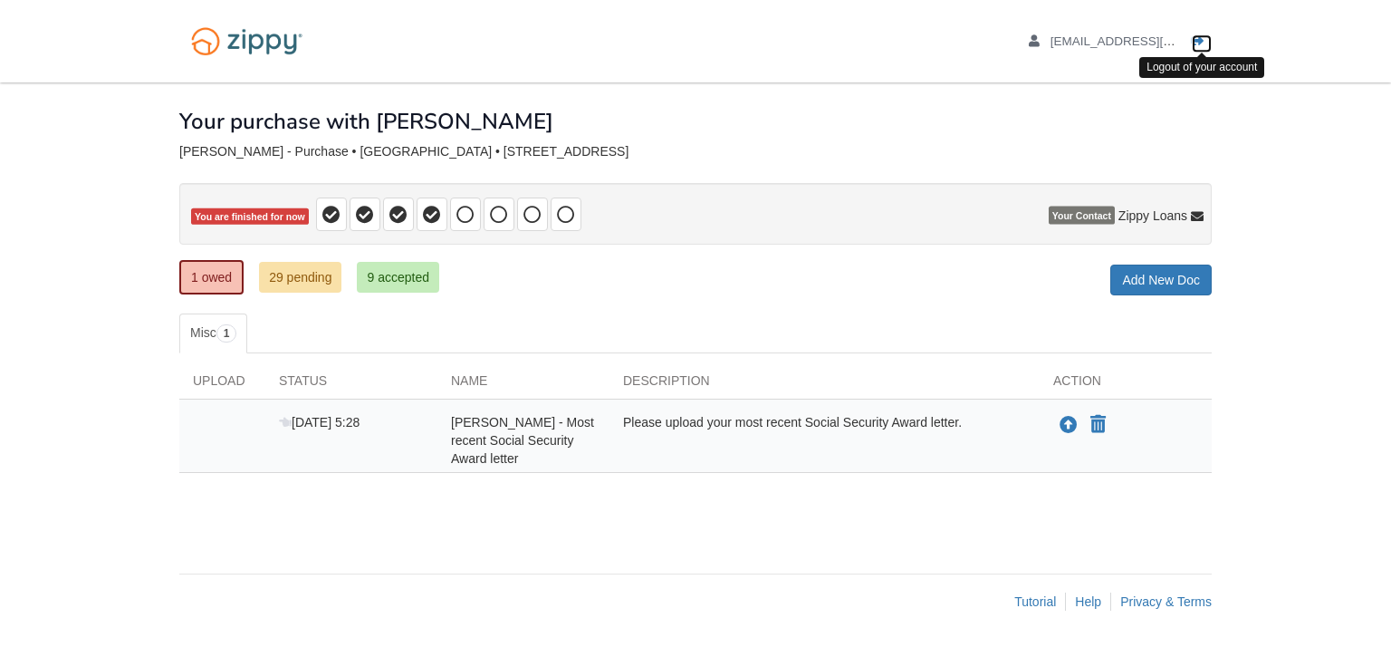
click at [1195, 39] on icon "Log out" at bounding box center [1198, 41] width 13 height 13
